Goal: Task Accomplishment & Management: Use online tool/utility

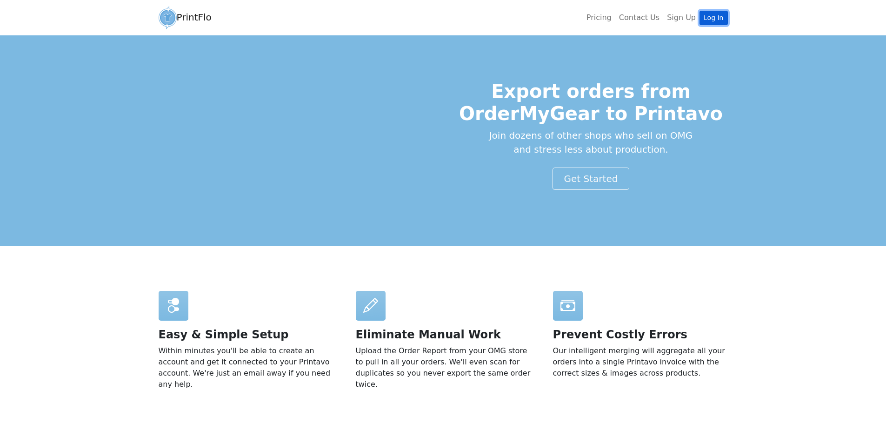
click at [713, 20] on link "Log In" at bounding box center [714, 18] width 28 height 14
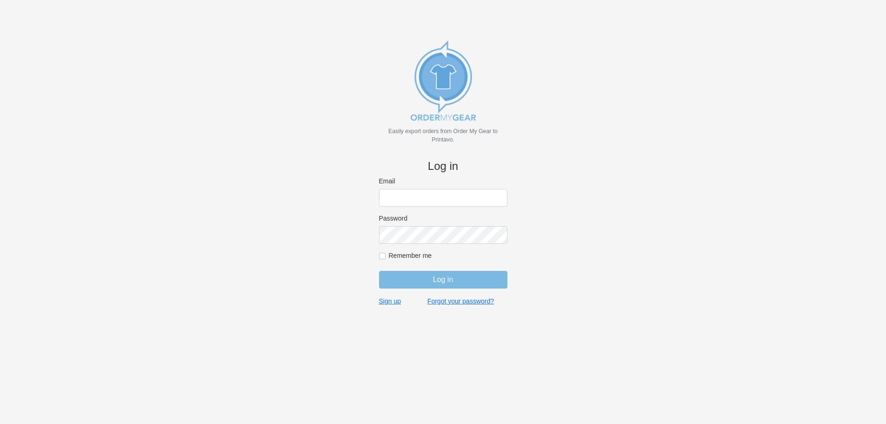
type input "[EMAIL_ADDRESS][DOMAIN_NAME]"
click at [426, 281] on input "Log in" at bounding box center [443, 280] width 128 height 18
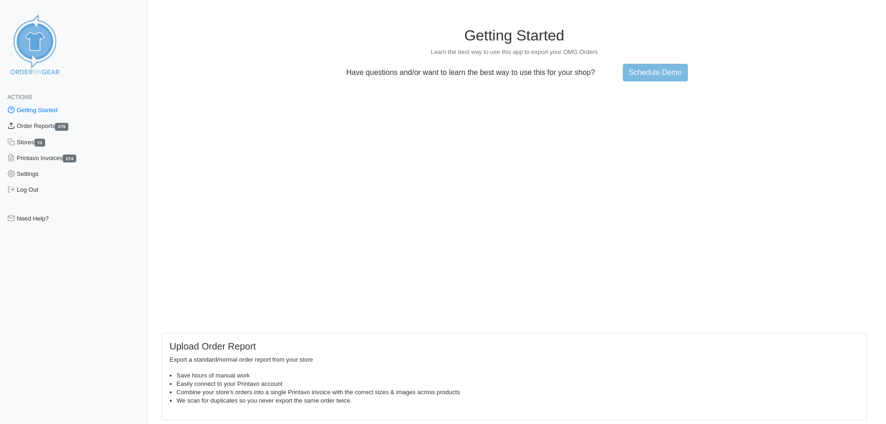
click at [55, 124] on link "Order Reports 275" at bounding box center [73, 126] width 147 height 16
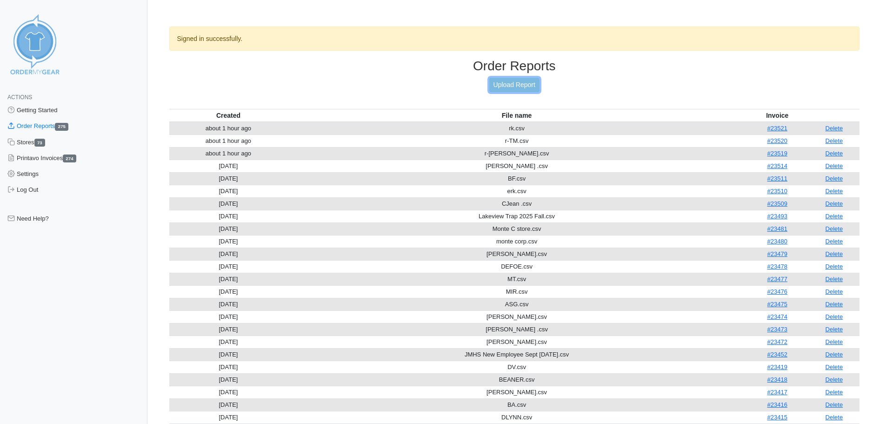
click at [527, 89] on link "Upload Report" at bounding box center [514, 85] width 50 height 14
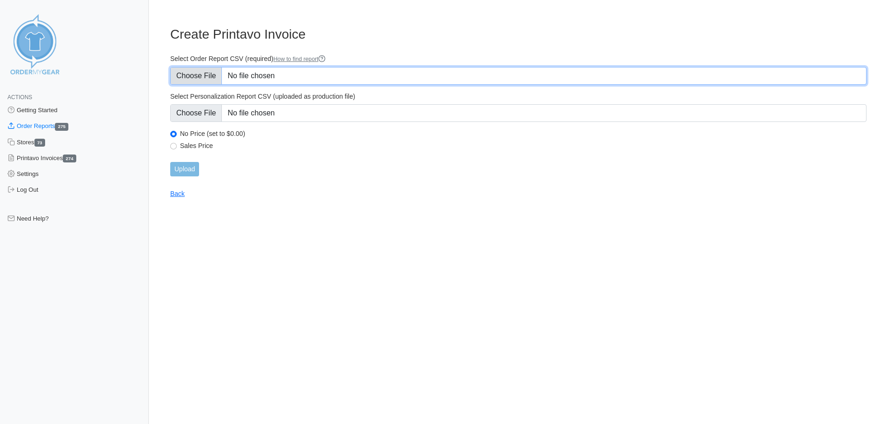
click at [215, 75] on input "Select Order Report CSV (required) How to find report" at bounding box center [518, 76] width 696 height 18
type input "C:\fakepath\JMHS New Employee Sept 15-30 2025.csv"
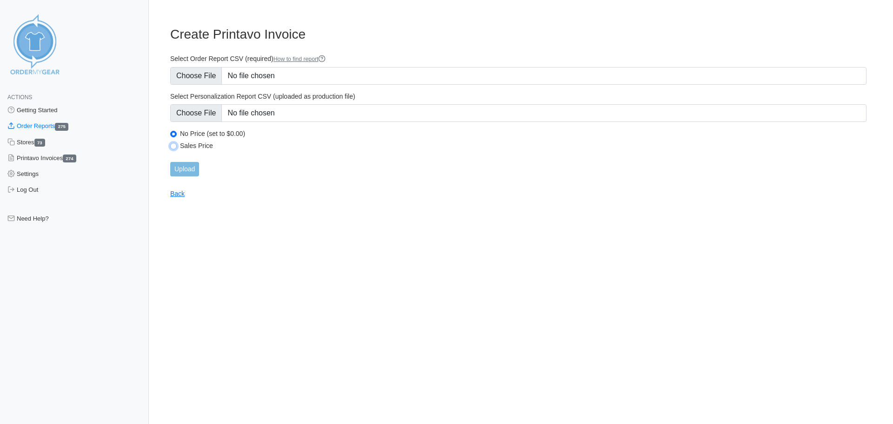
click at [174, 148] on input "Sales Price" at bounding box center [173, 146] width 7 height 7
radio input "true"
click at [181, 169] on input "Upload" at bounding box center [184, 169] width 29 height 14
